Goal: Task Accomplishment & Management: Use online tool/utility

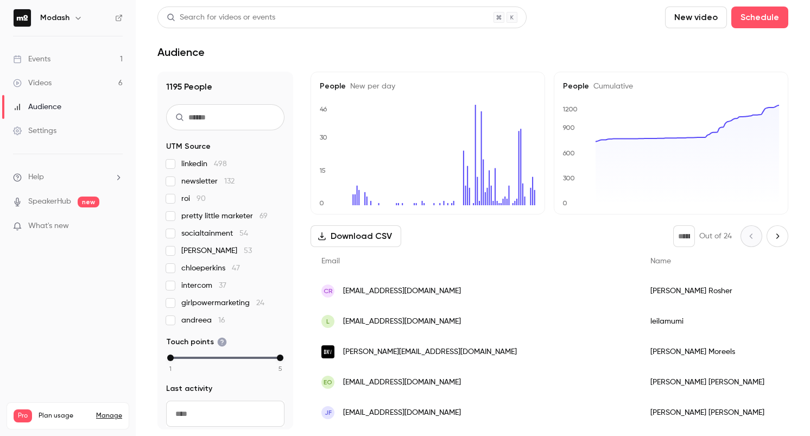
scroll to position [3, 0]
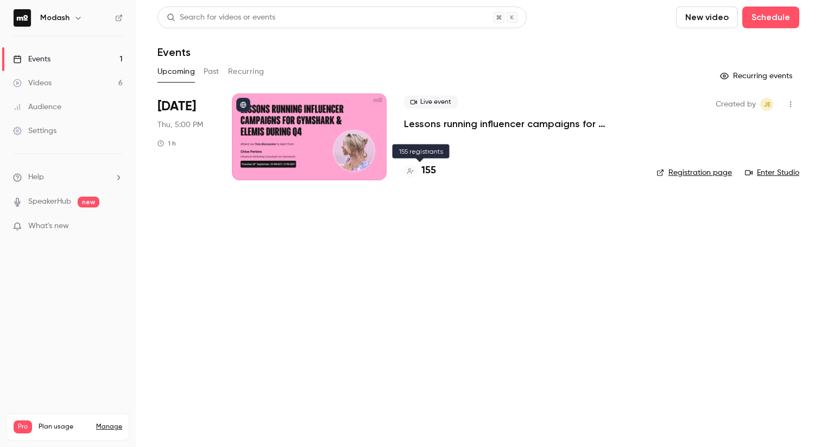
click at [420, 174] on div "155" at bounding box center [420, 170] width 32 height 15
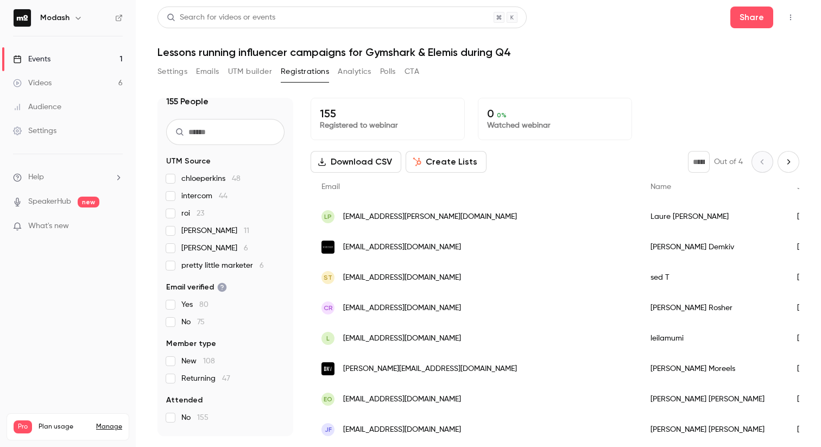
scroll to position [16, 0]
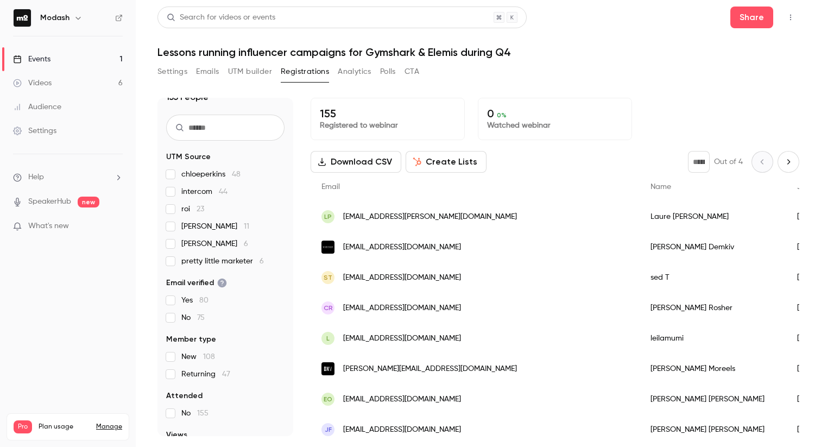
click at [80, 56] on link "Events 1" at bounding box center [68, 59] width 136 height 24
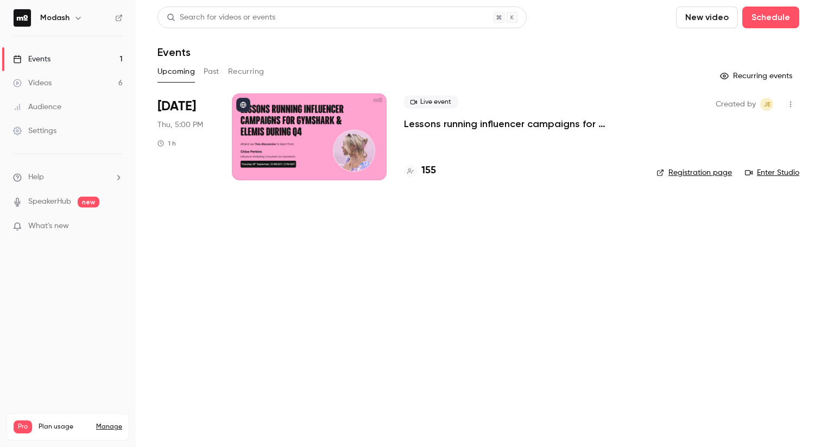
click at [80, 81] on link "Videos 6" at bounding box center [68, 83] width 136 height 24
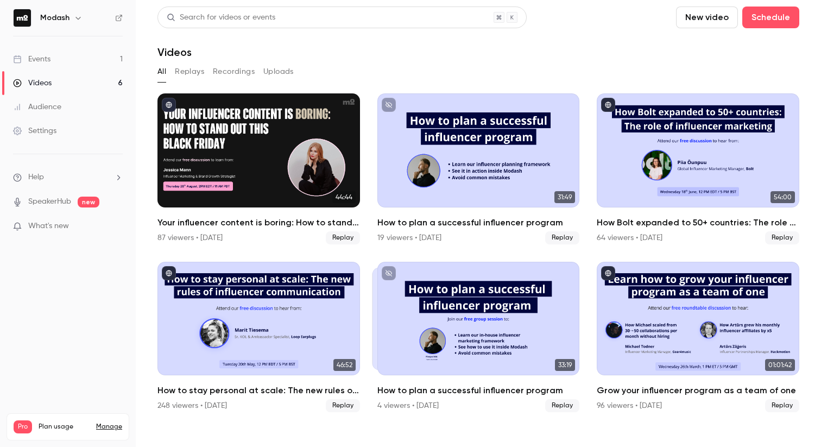
click at [75, 64] on link "Events 1" at bounding box center [68, 59] width 136 height 24
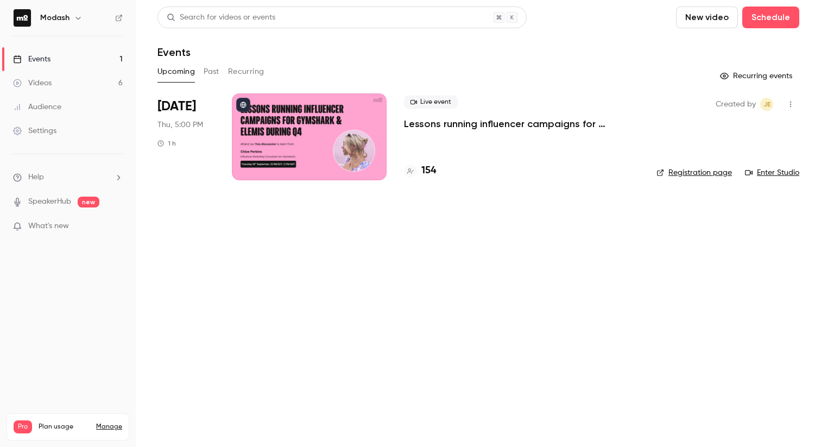
click at [208, 75] on button "Past" at bounding box center [212, 71] width 16 height 17
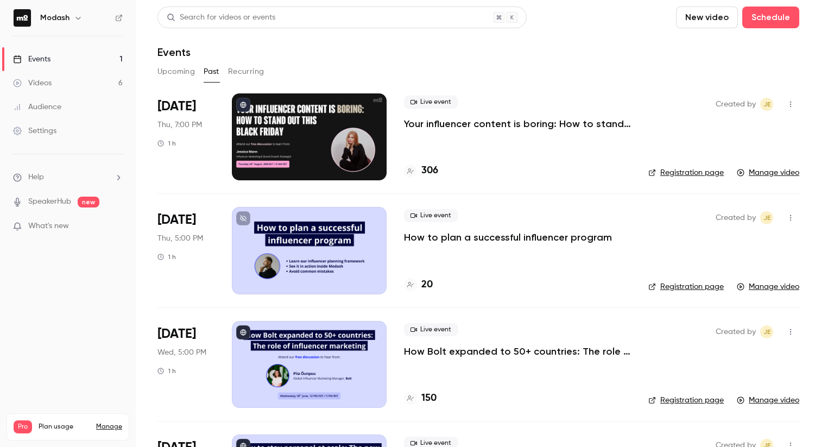
click at [498, 118] on p "Your influencer content is boring: How to stand out this [DATE][DATE]" at bounding box center [517, 123] width 227 height 13
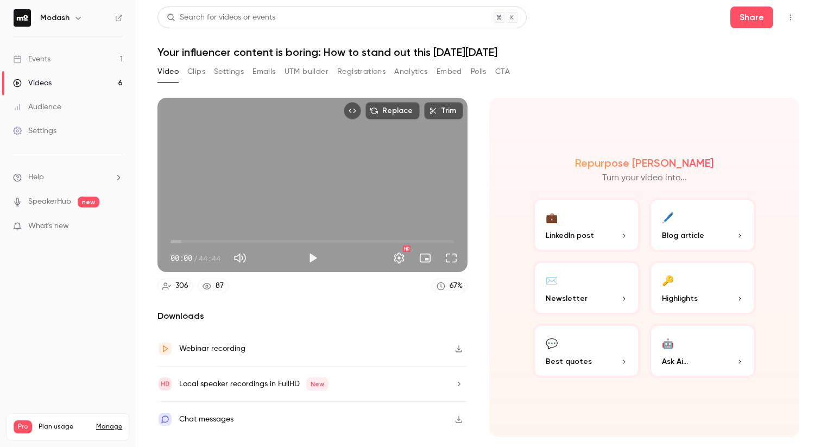
click at [270, 74] on button "Emails" at bounding box center [264, 71] width 23 height 17
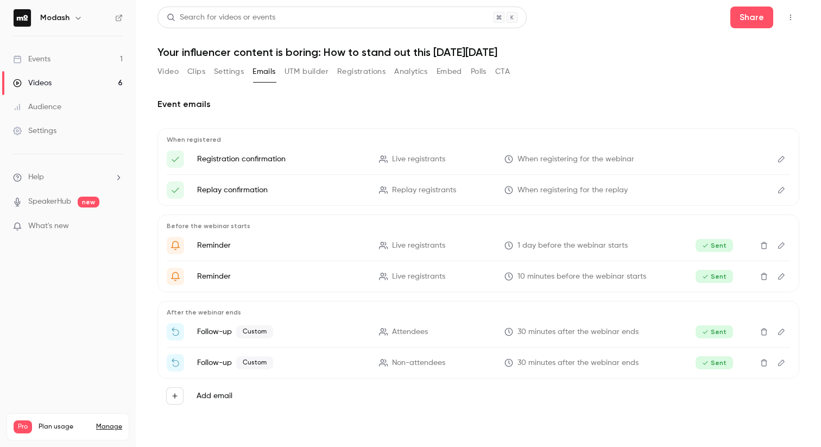
click at [781, 335] on icon "Edit" at bounding box center [781, 332] width 9 height 8
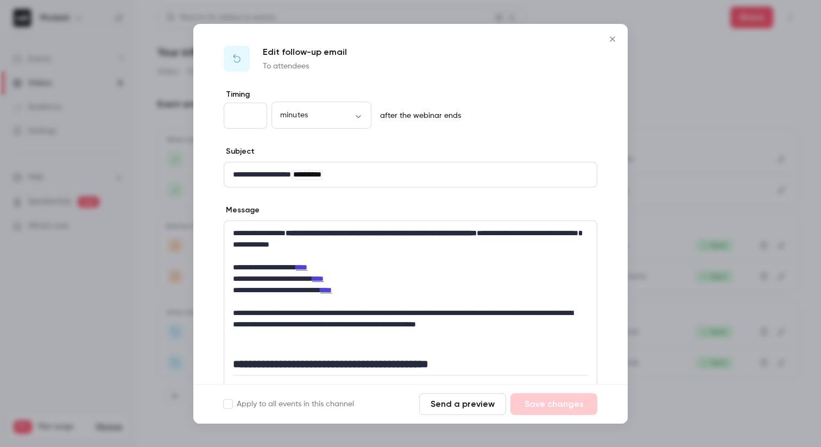
click at [477, 407] on button "Send a preview" at bounding box center [462, 404] width 87 height 22
